Goal: Task Accomplishment & Management: Manage account settings

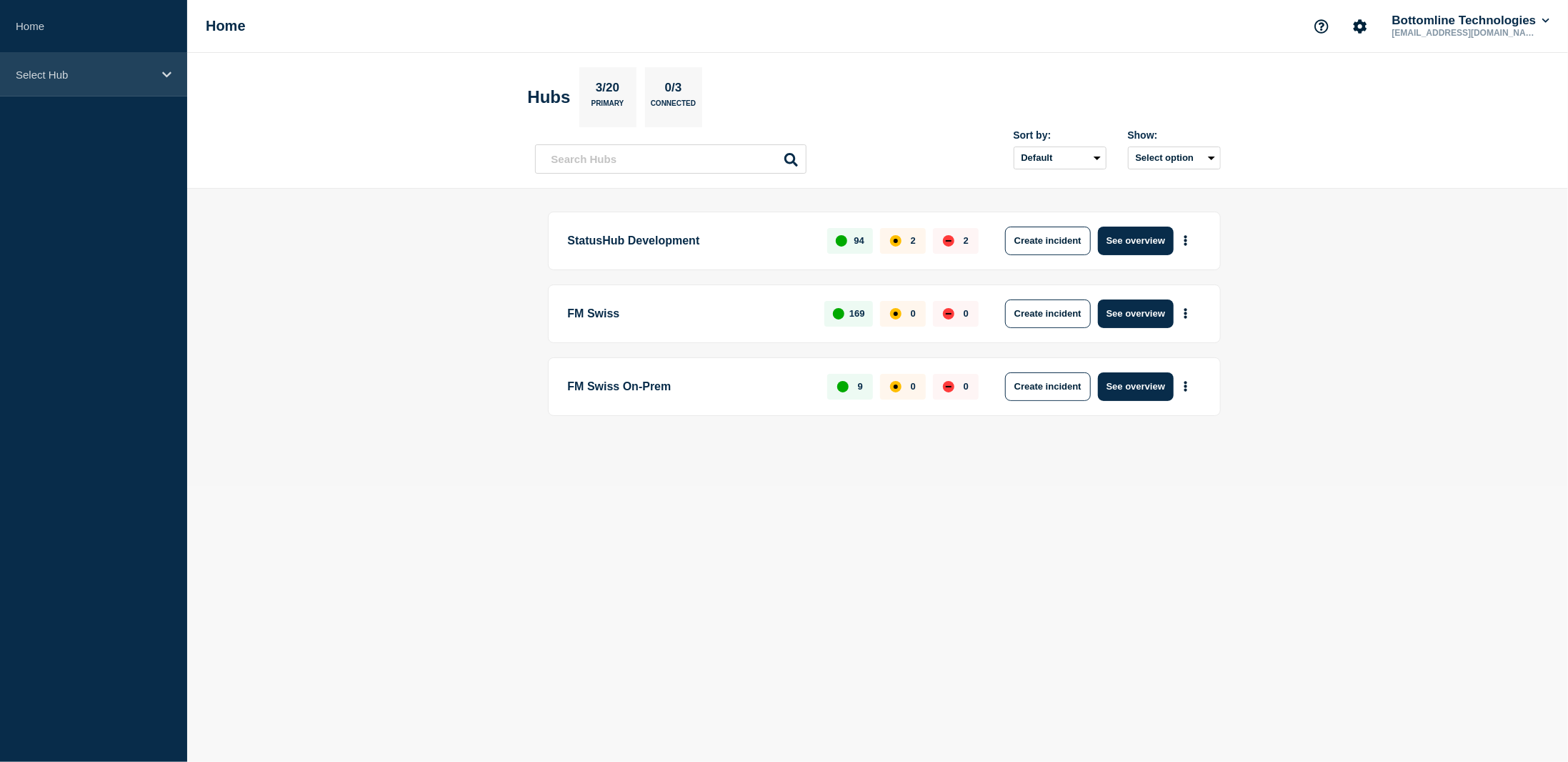
click at [167, 69] on icon at bounding box center [167, 74] width 9 height 11
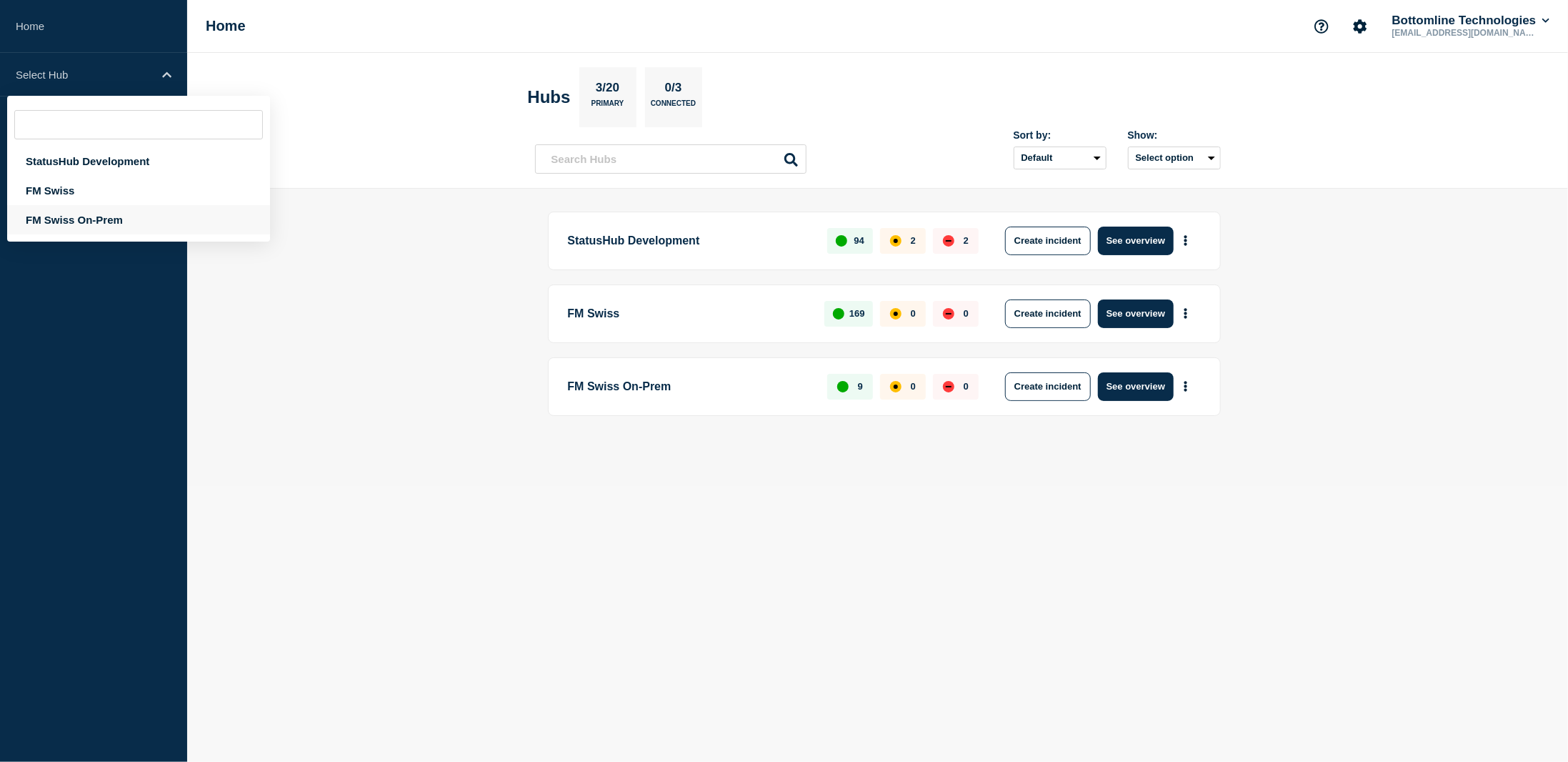
click at [66, 220] on div "FM Swiss On-Prem" at bounding box center [139, 220] width 263 height 29
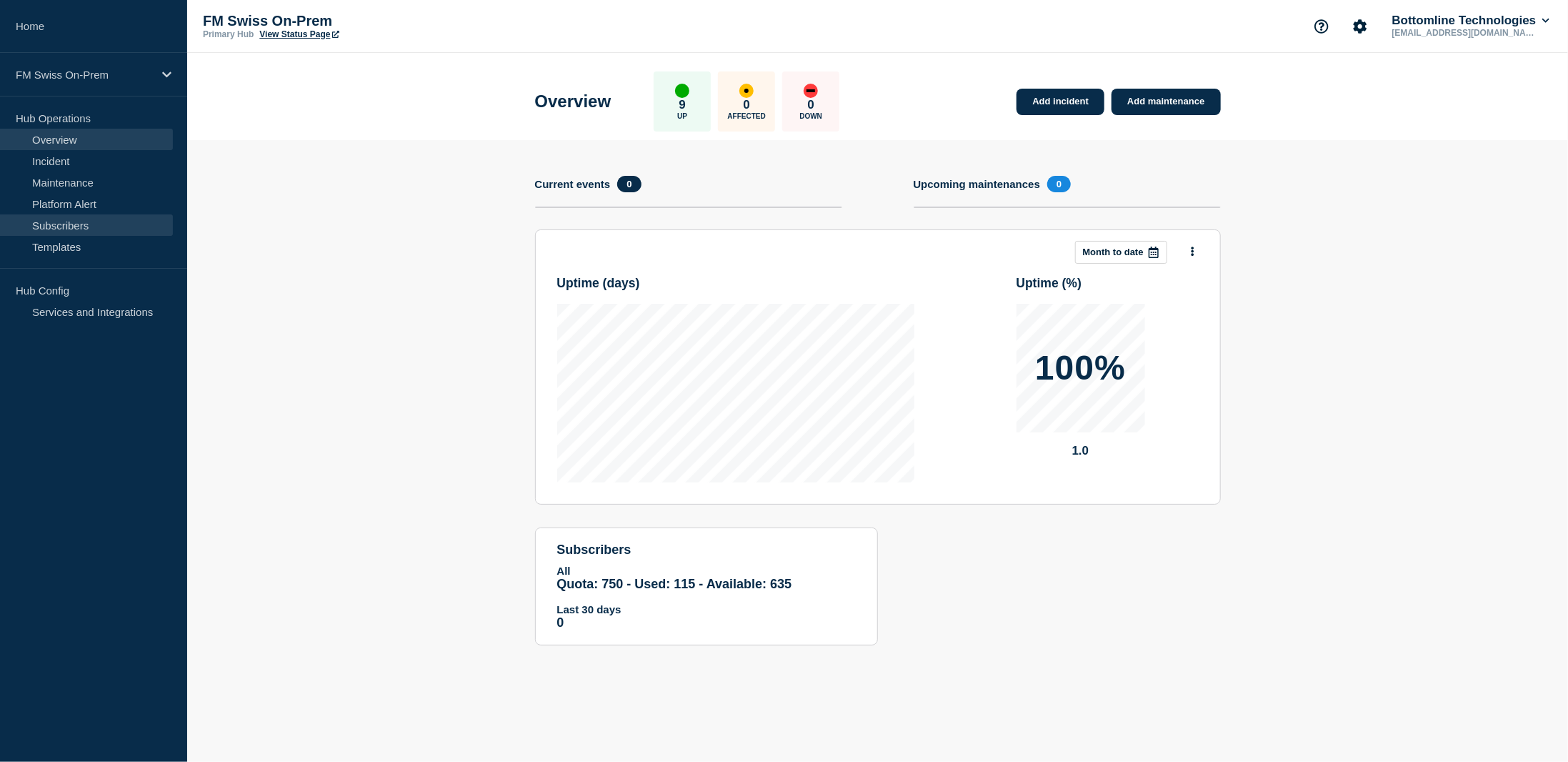
click at [73, 222] on link "Subscribers" at bounding box center [86, 225] width 173 height 22
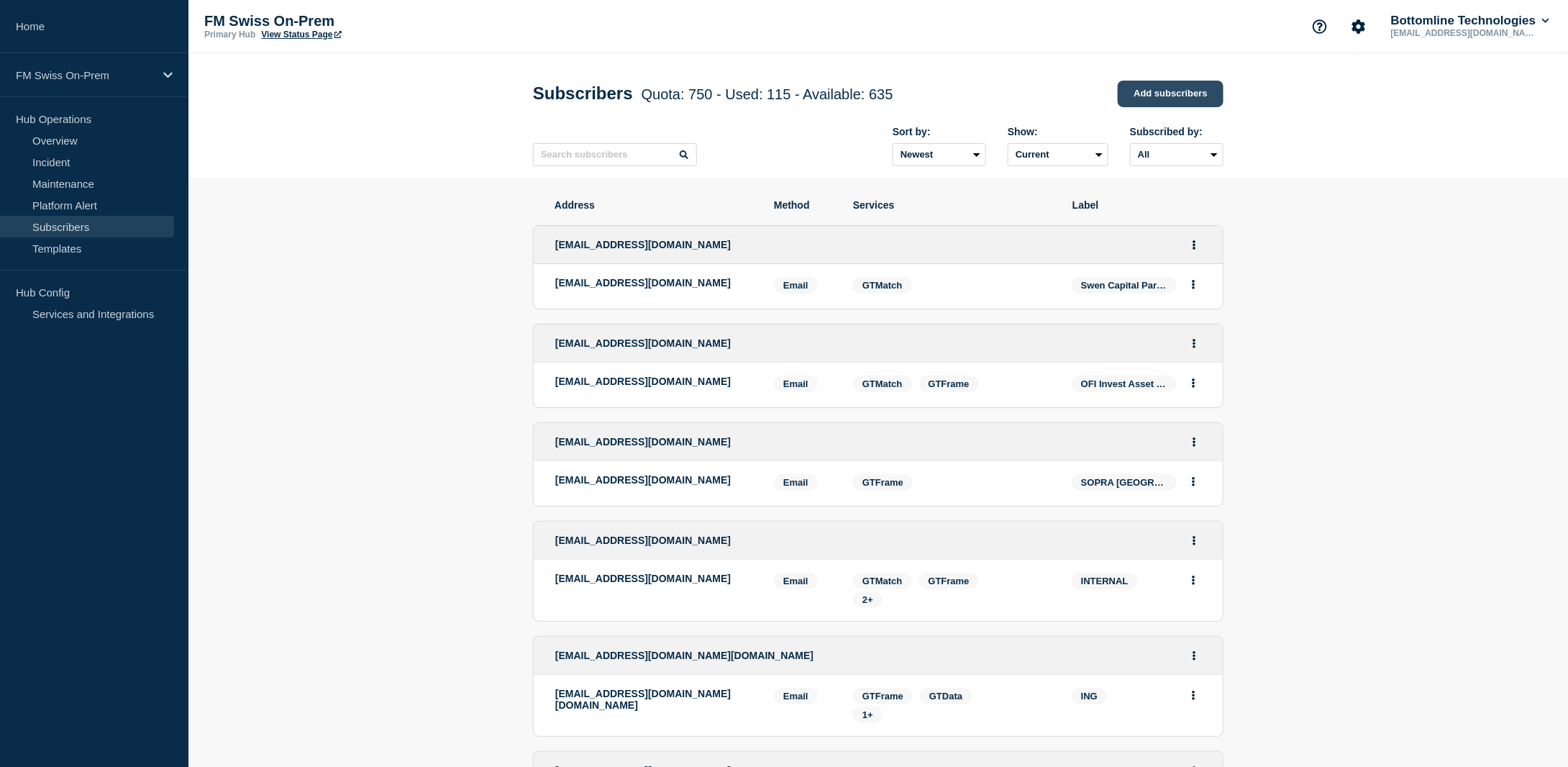
click at [1162, 89] on link "Add subscribers" at bounding box center [1171, 93] width 106 height 26
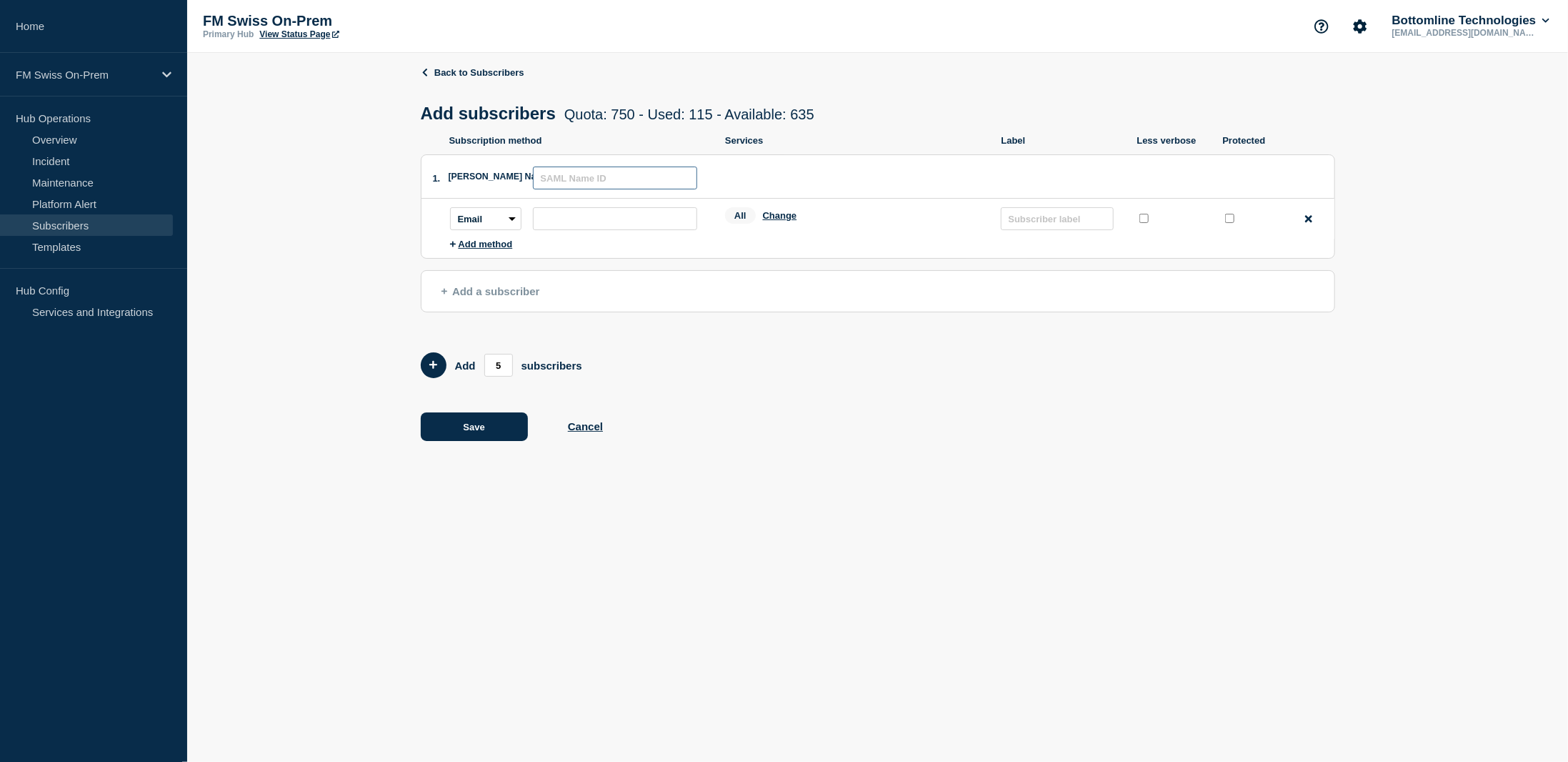
click at [582, 180] on input "text" at bounding box center [615, 178] width 164 height 23
click at [769, 452] on div "Back to Subscribers Add subscribers Quota: 750 - Used: 115 - Available: 635 Quo…" at bounding box center [878, 263] width 914 height 422
click at [589, 433] on button "Cancel" at bounding box center [585, 425] width 35 height 12
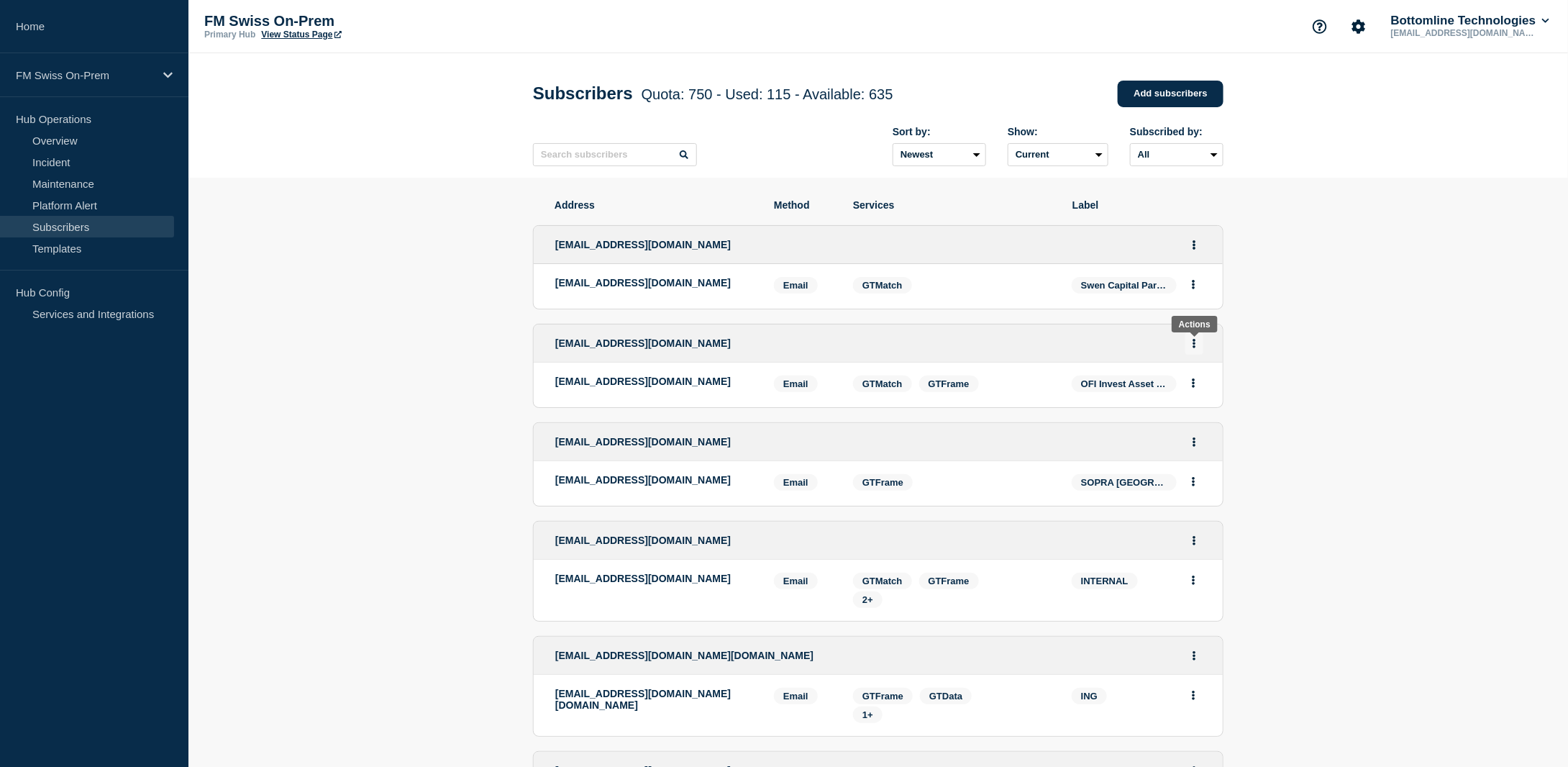
click at [1194, 344] on icon "Actions" at bounding box center [1194, 343] width 4 height 9
click at [1194, 387] on link "Edit" at bounding box center [1188, 384] width 16 height 11
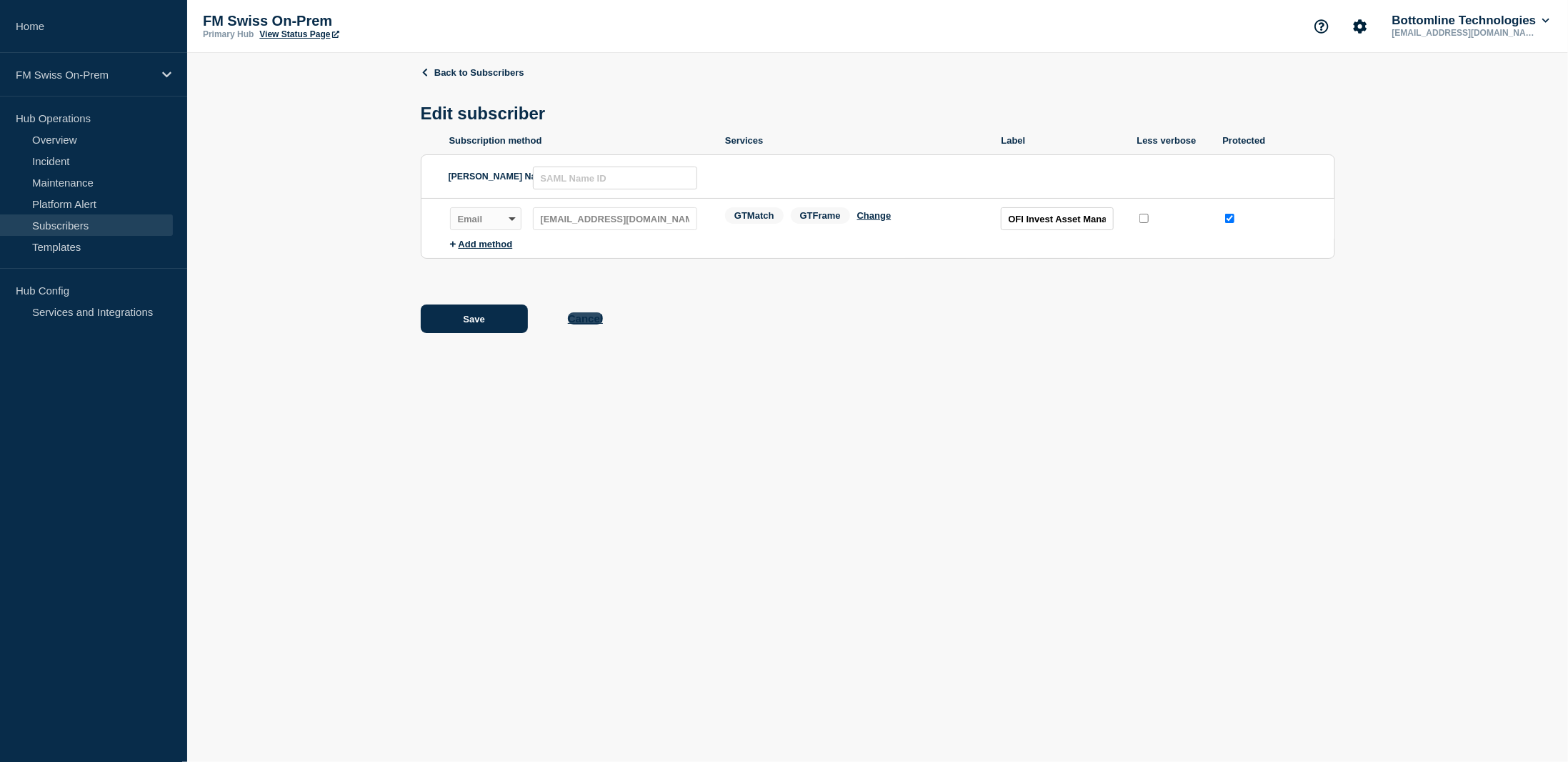
click at [580, 318] on button "Cancel" at bounding box center [585, 318] width 35 height 12
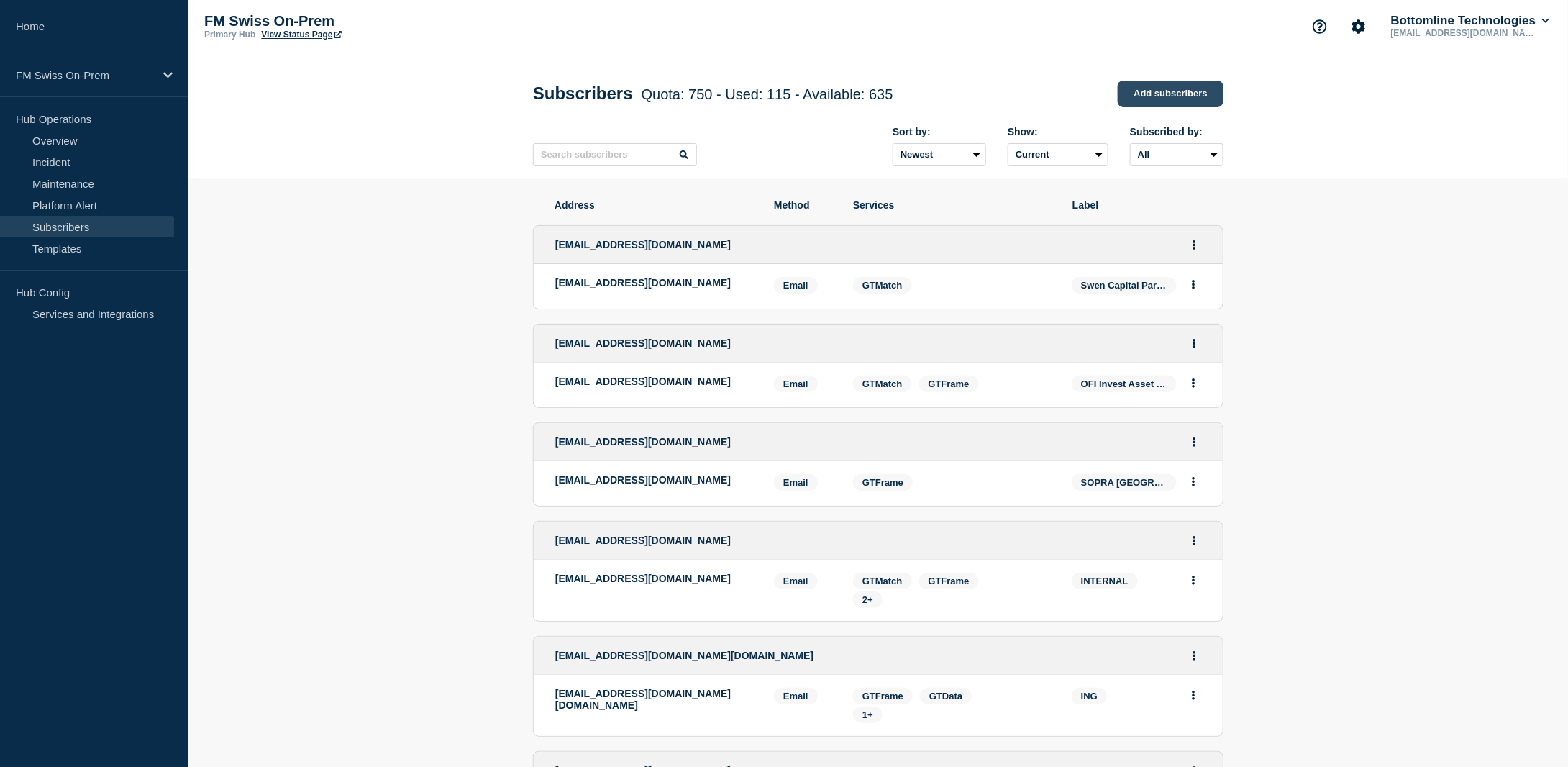
click at [1175, 91] on link "Add subscribers" at bounding box center [1171, 93] width 106 height 26
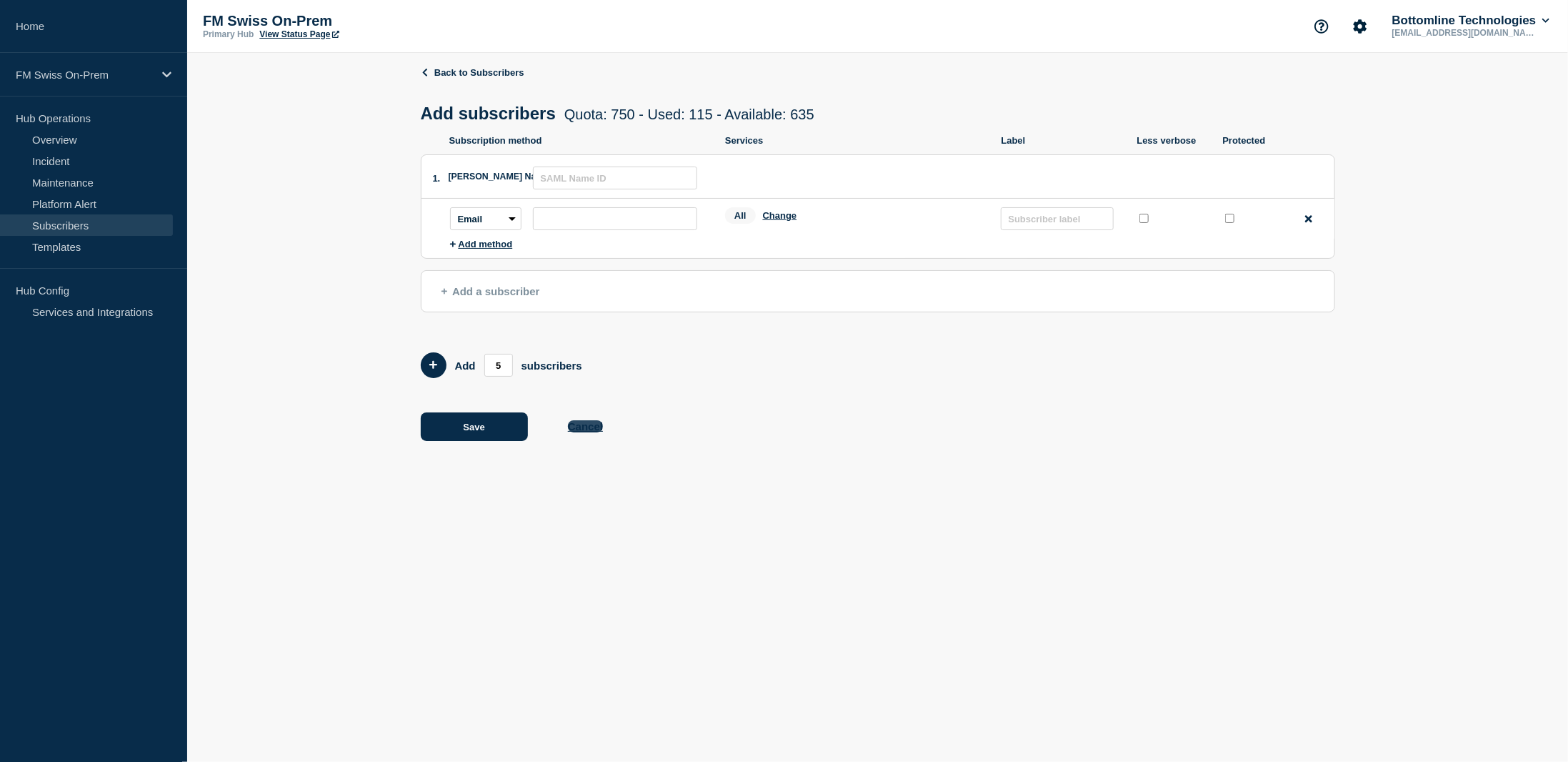
click at [594, 433] on button "Cancel" at bounding box center [585, 425] width 35 height 12
